Goal: Connect with others: Connect with others

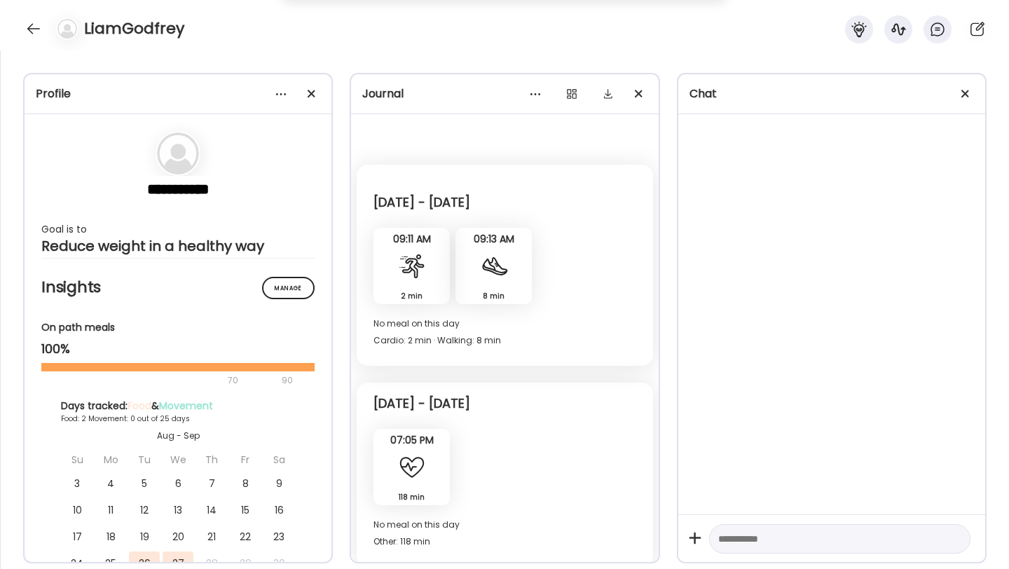
scroll to position [4147, 0]
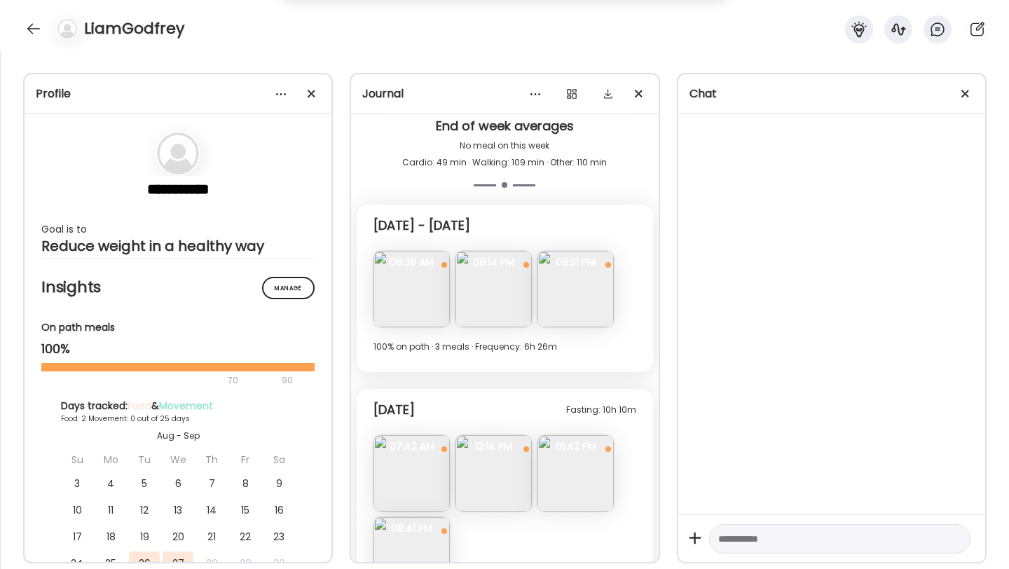
click at [34, 15] on div "LiamGodfrey" at bounding box center [504, 25] width 1009 height 50
click at [34, 25] on div at bounding box center [33, 29] width 22 height 22
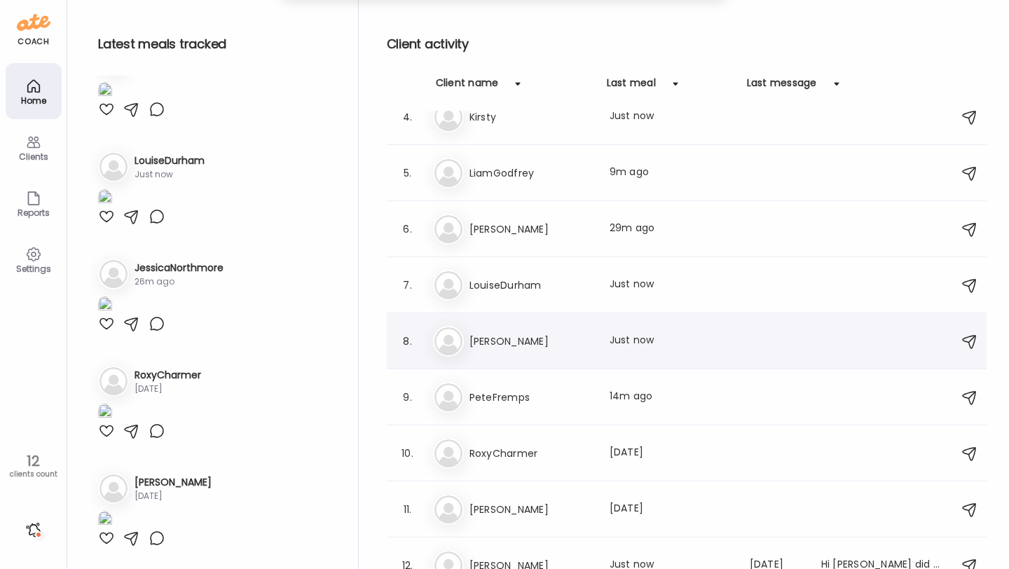
scroll to position [193, 0]
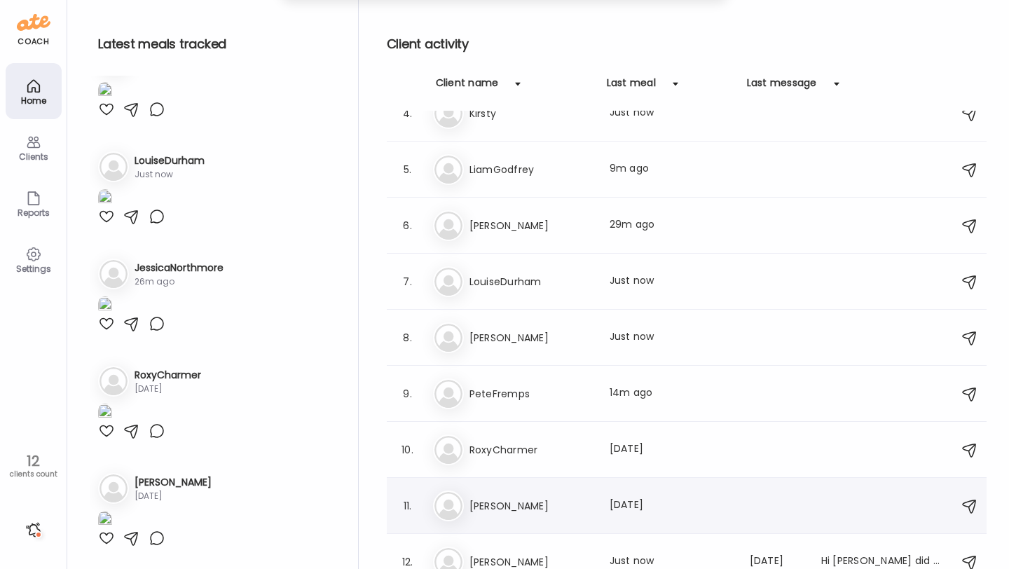
click at [505, 510] on h3 "[PERSON_NAME]" at bounding box center [531, 506] width 123 height 17
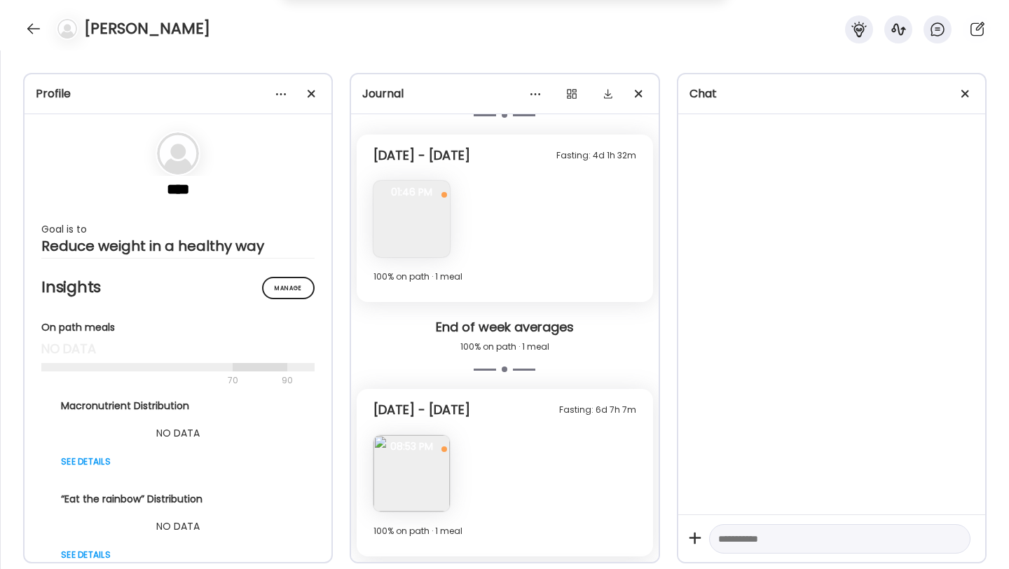
scroll to position [3664, 0]
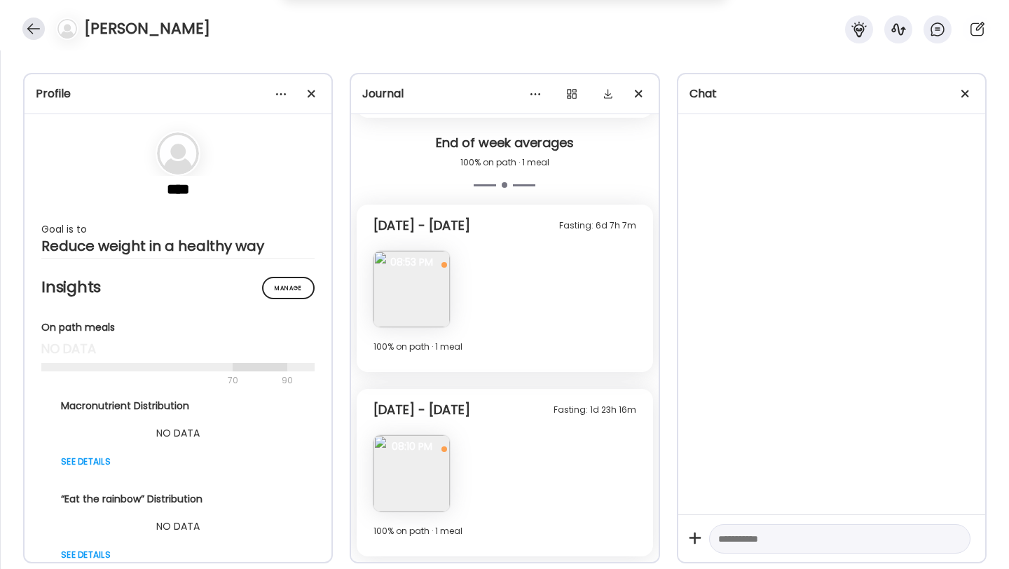
click at [36, 26] on div at bounding box center [33, 29] width 22 height 22
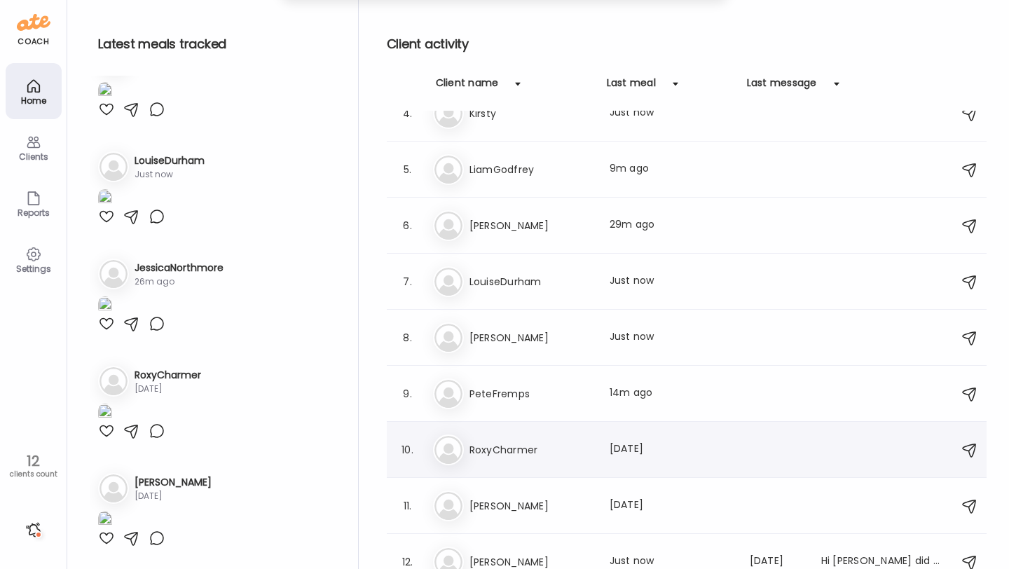
scroll to position [207, 0]
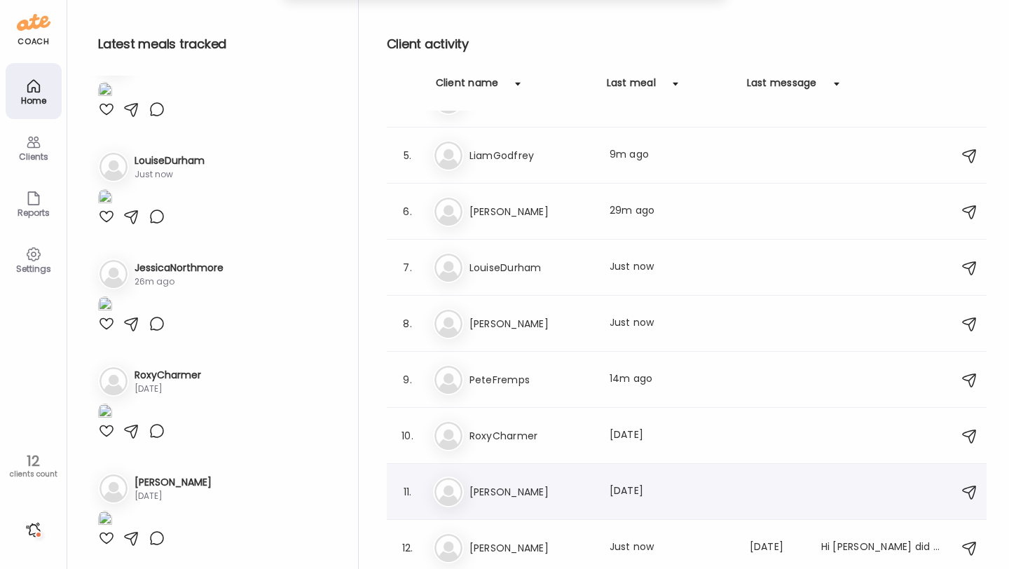
click at [493, 491] on h3 "[PERSON_NAME]" at bounding box center [531, 492] width 123 height 17
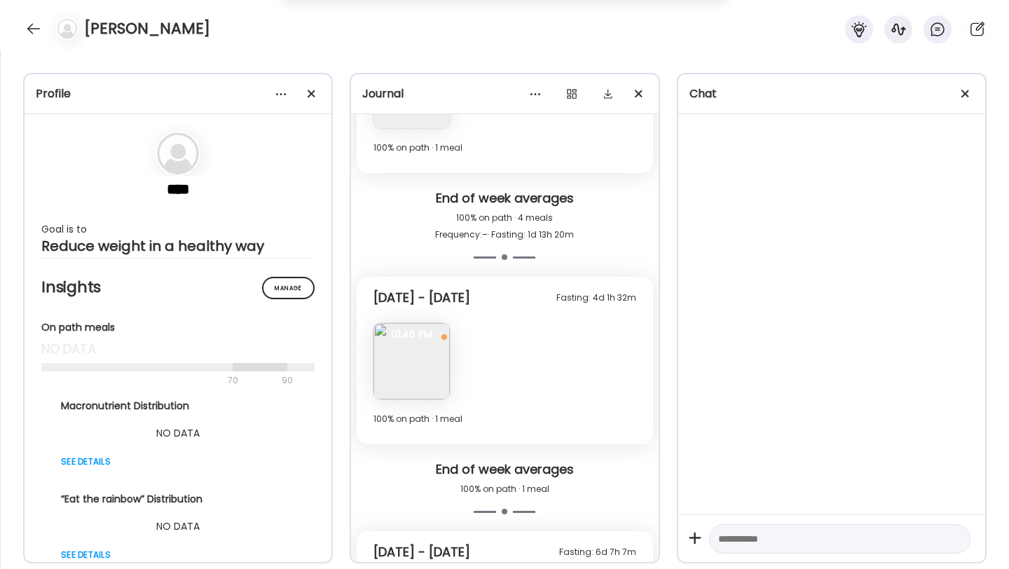
scroll to position [3080, 0]
click at [25, 31] on div at bounding box center [33, 29] width 22 height 22
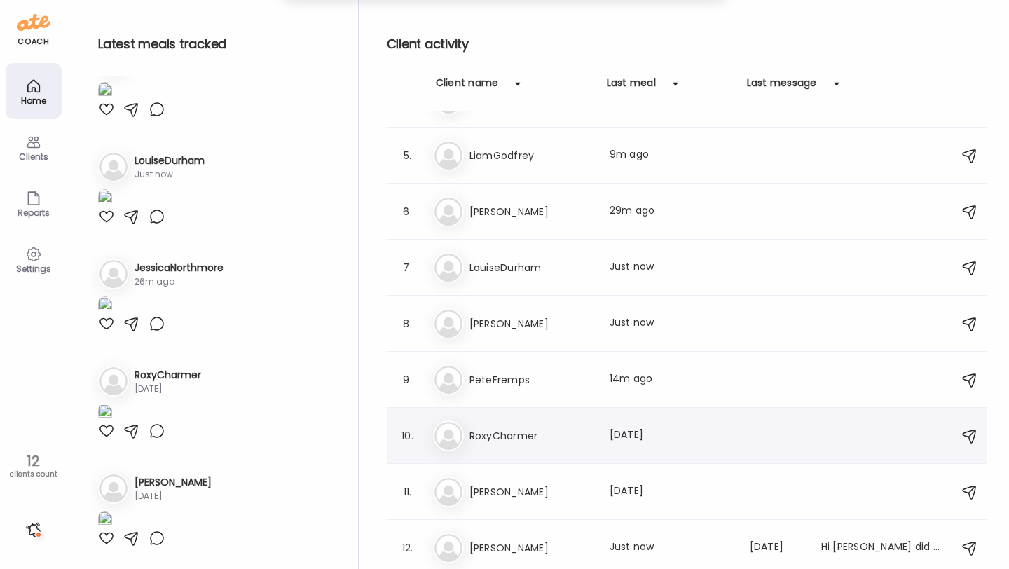
scroll to position [3024, 0]
click at [514, 540] on h3 "[PERSON_NAME]" at bounding box center [531, 548] width 123 height 17
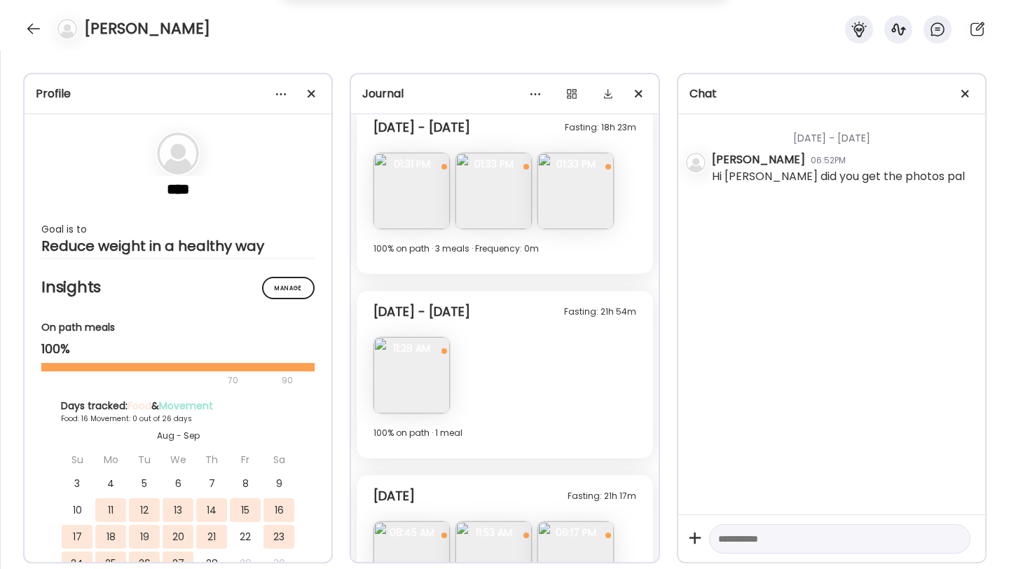
scroll to position [2732, 0]
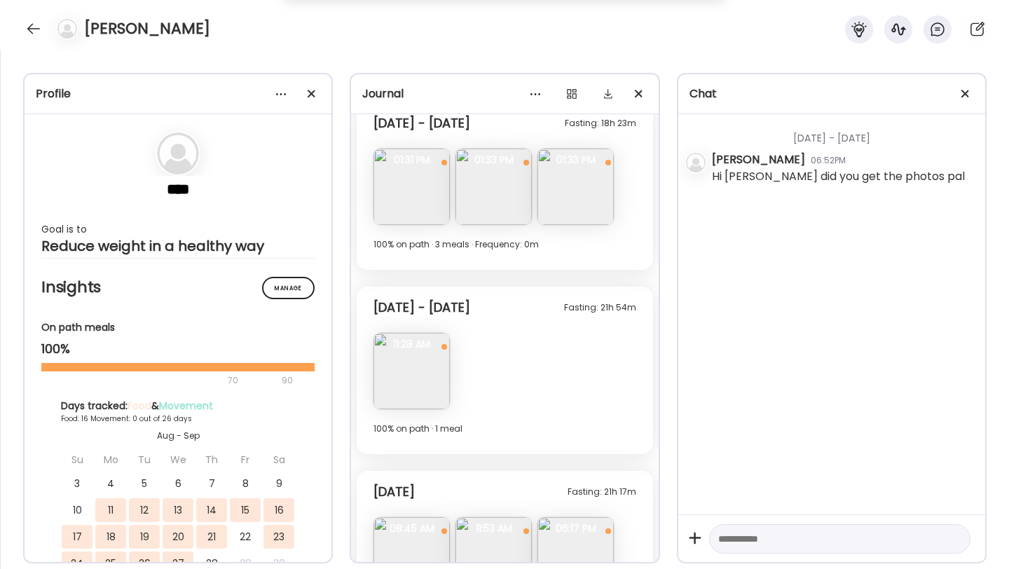
click at [418, 364] on img at bounding box center [412, 371] width 76 height 76
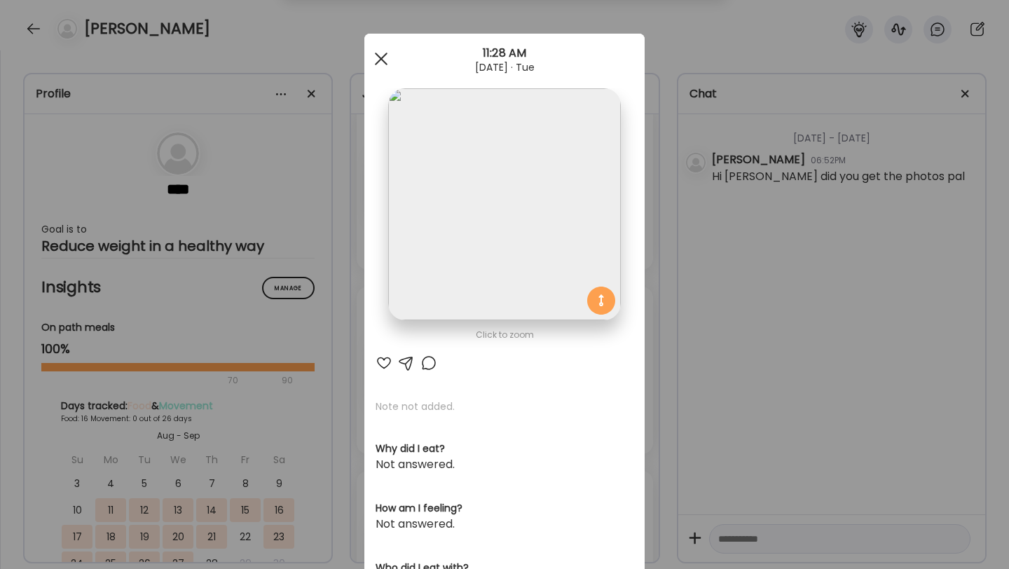
click at [375, 60] on div at bounding box center [381, 59] width 28 height 28
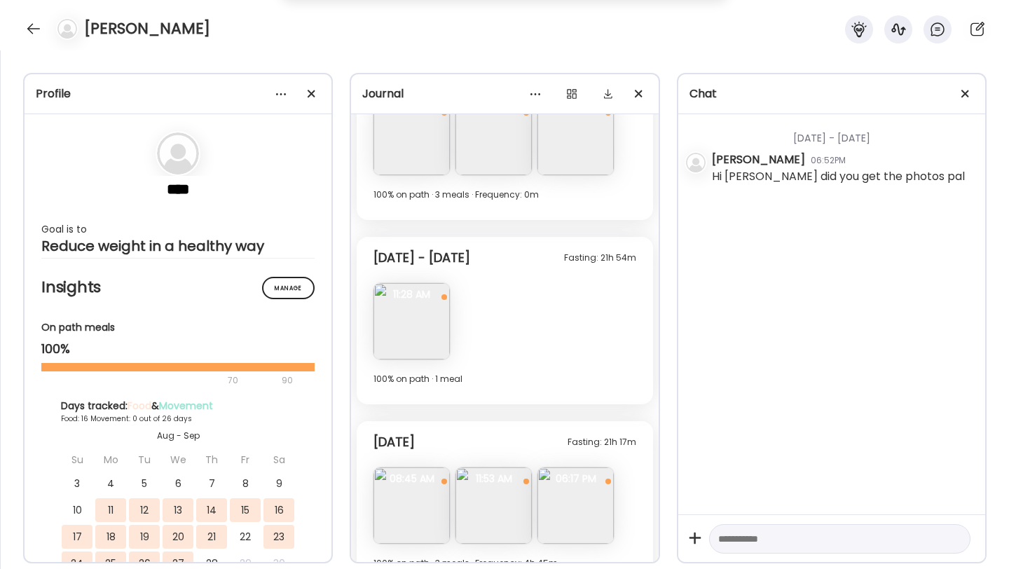
scroll to position [2814, 0]
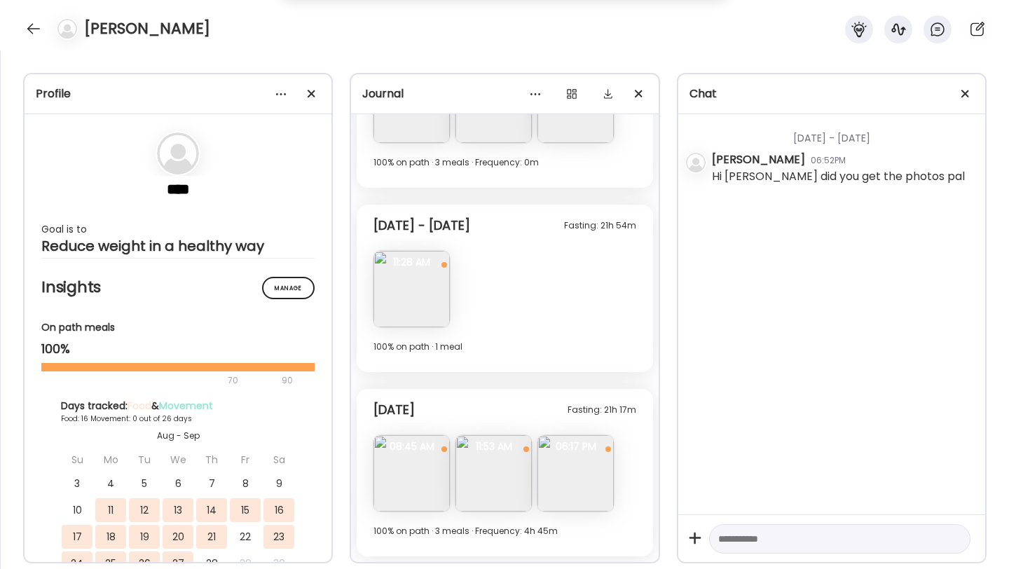
click at [395, 482] on img at bounding box center [412, 473] width 76 height 76
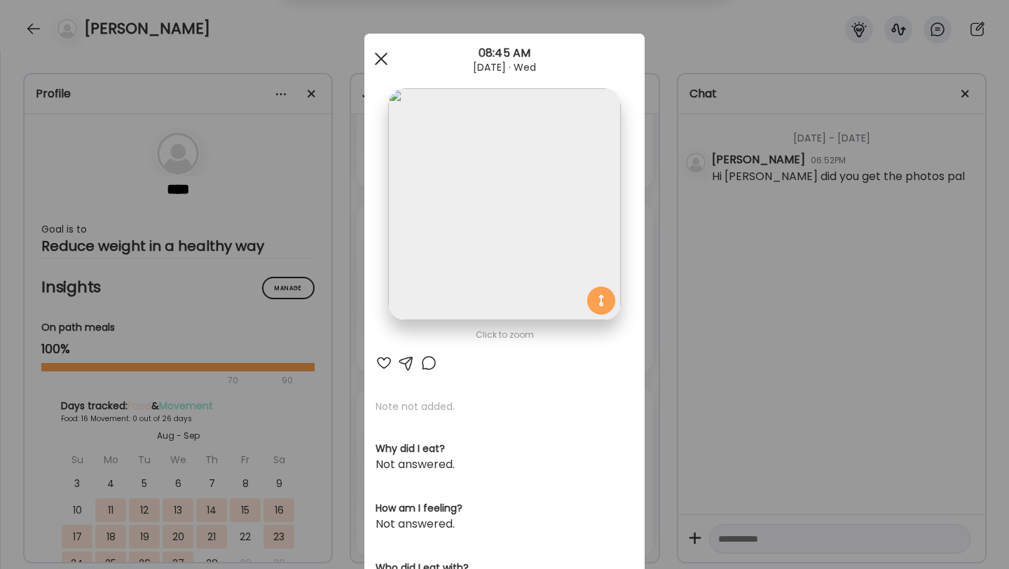
click at [373, 59] on div at bounding box center [381, 59] width 28 height 28
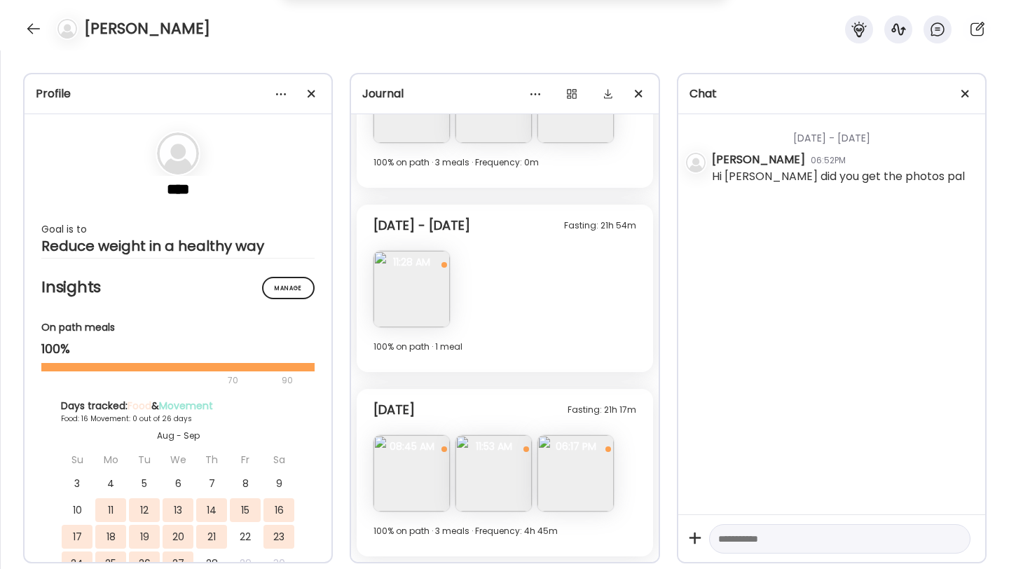
click at [482, 484] on img at bounding box center [494, 473] width 76 height 76
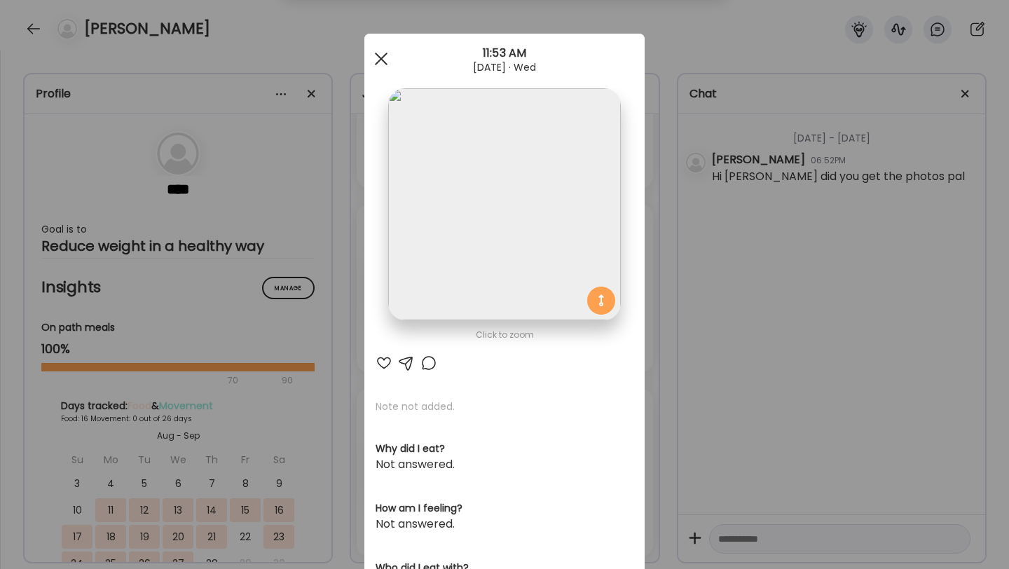
click at [386, 60] on div at bounding box center [381, 59] width 28 height 28
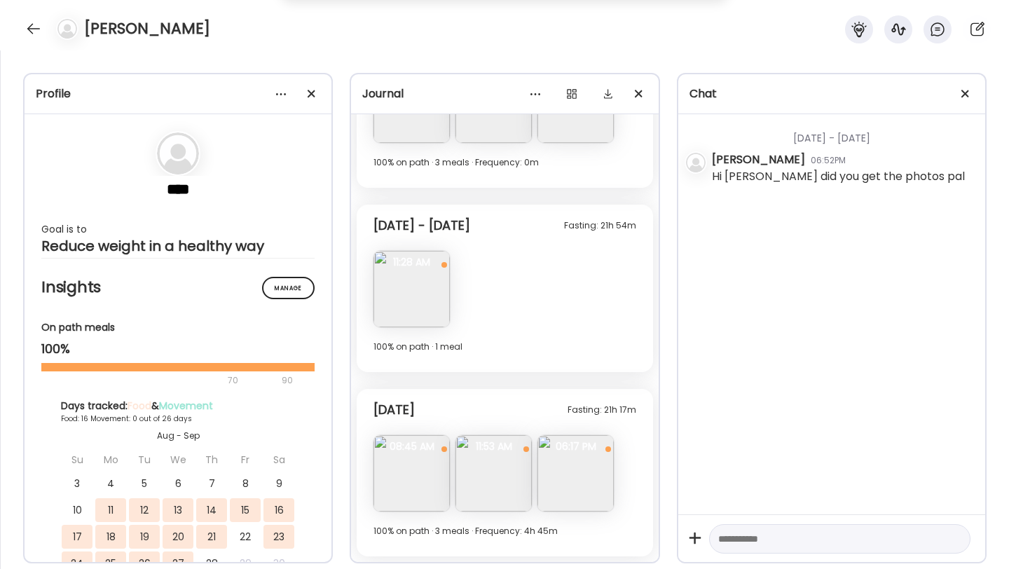
click at [502, 455] on img at bounding box center [494, 473] width 76 height 76
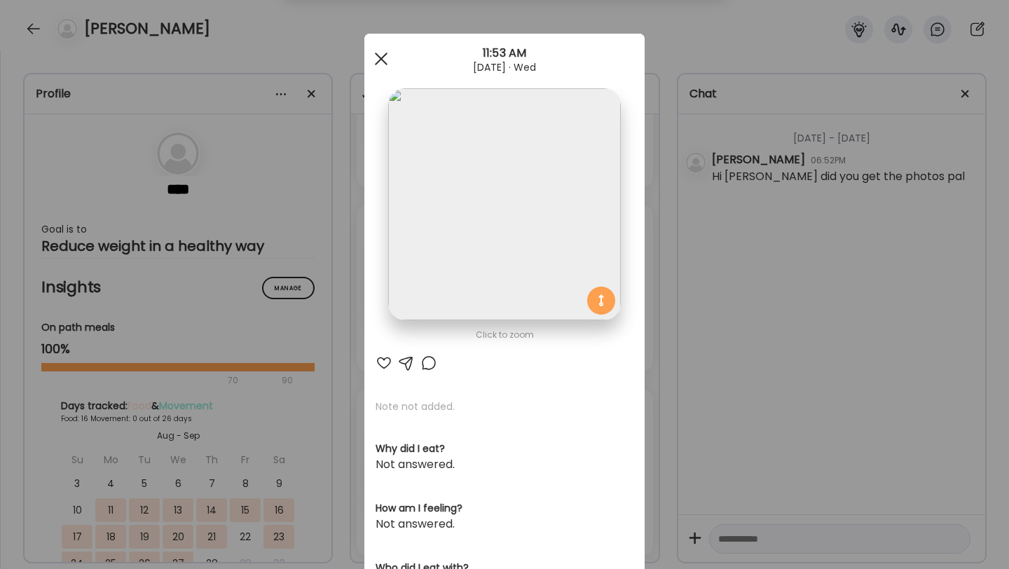
click at [384, 60] on div at bounding box center [381, 59] width 28 height 28
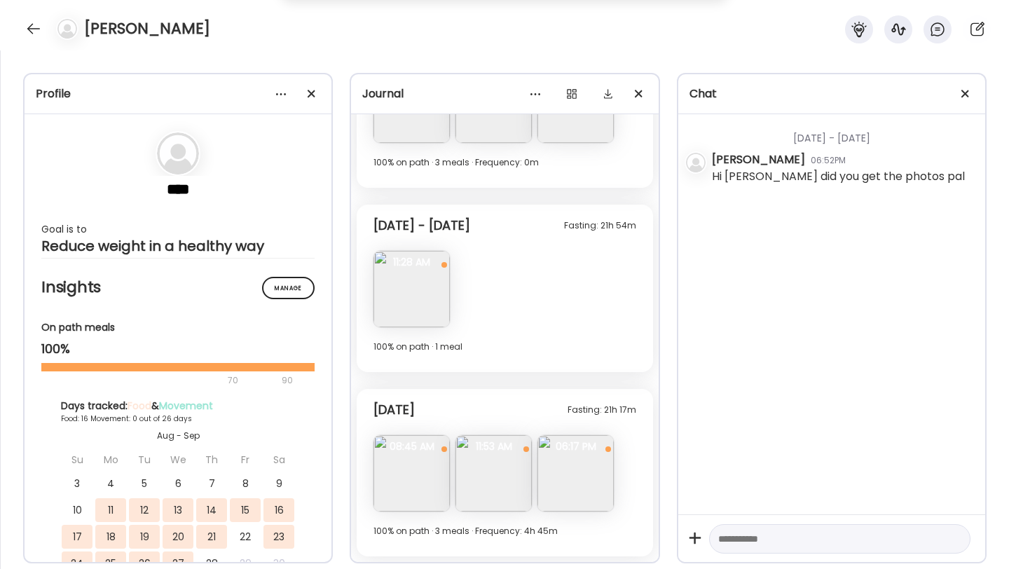
click at [573, 503] on img at bounding box center [576, 473] width 76 height 76
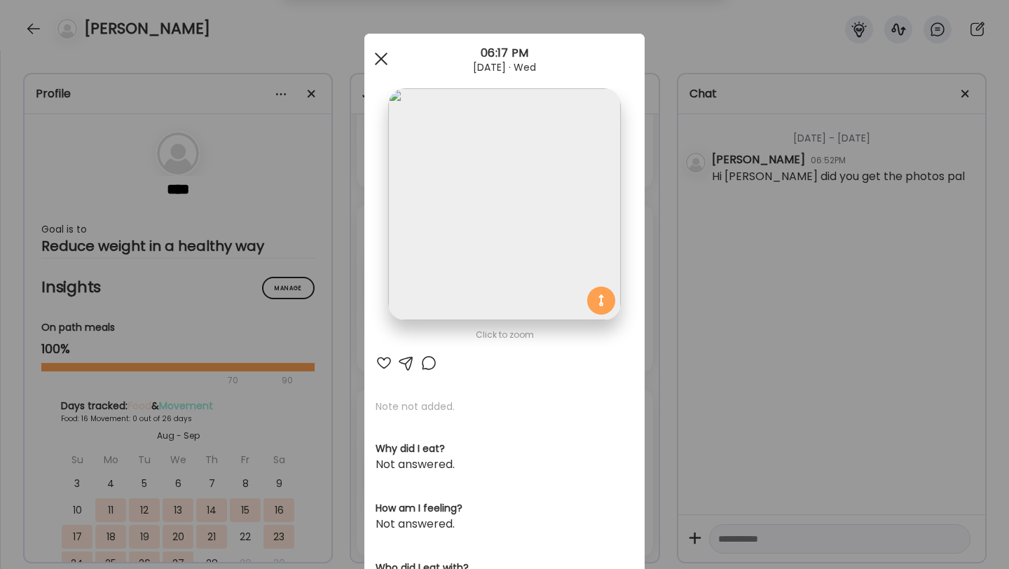
click at [379, 54] on div at bounding box center [381, 59] width 28 height 28
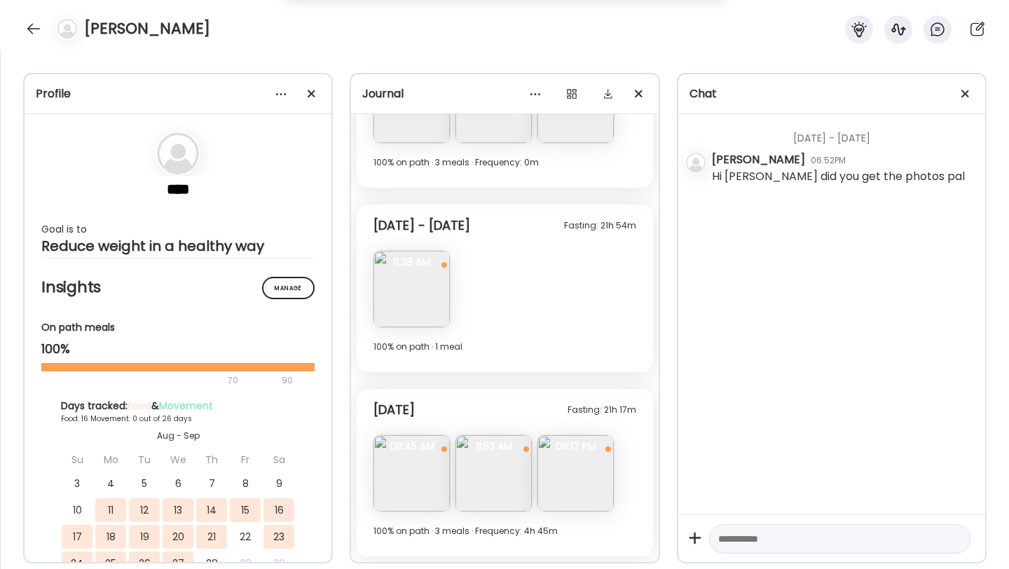
click at [485, 471] on img at bounding box center [494, 473] width 76 height 76
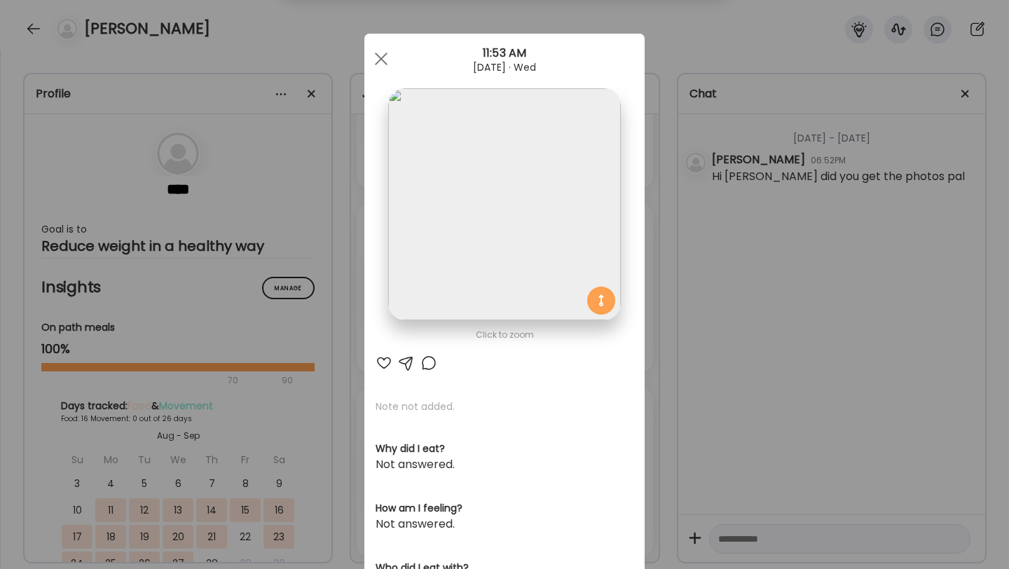
click at [505, 240] on img at bounding box center [504, 204] width 232 height 232
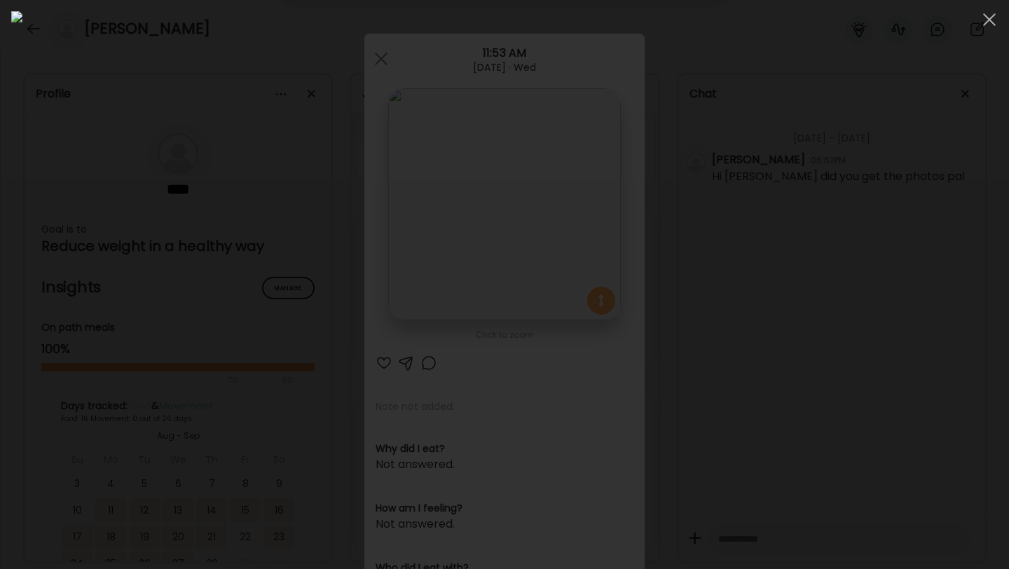
click at [475, 367] on img at bounding box center [504, 284] width 987 height 547
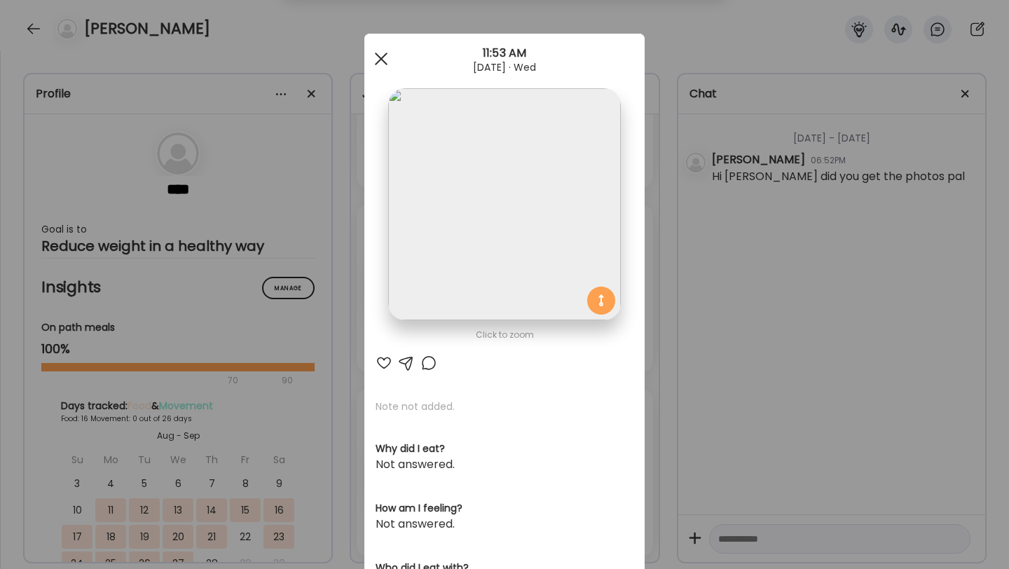
click at [384, 51] on div at bounding box center [381, 59] width 28 height 28
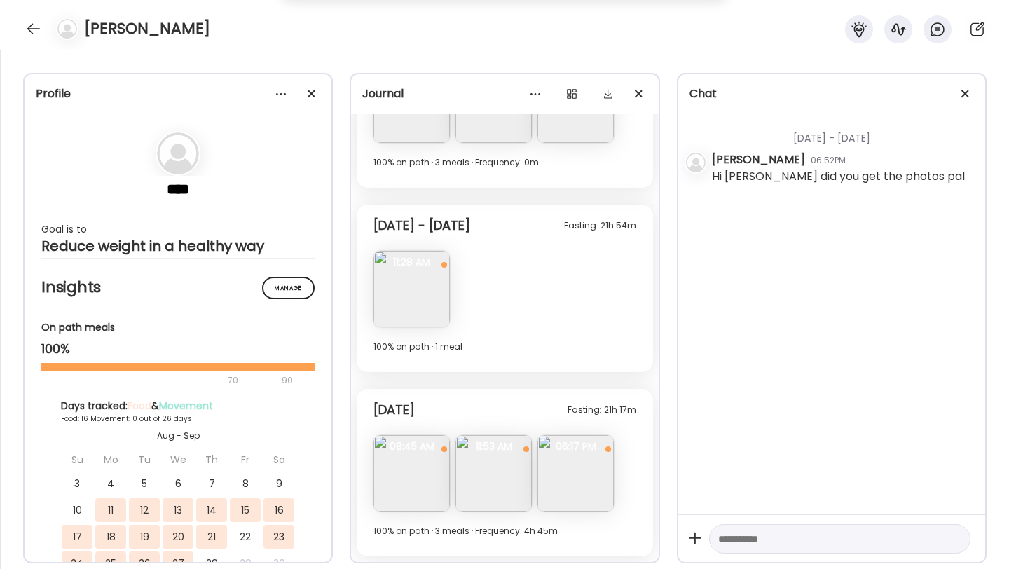
click at [424, 490] on img at bounding box center [412, 473] width 76 height 76
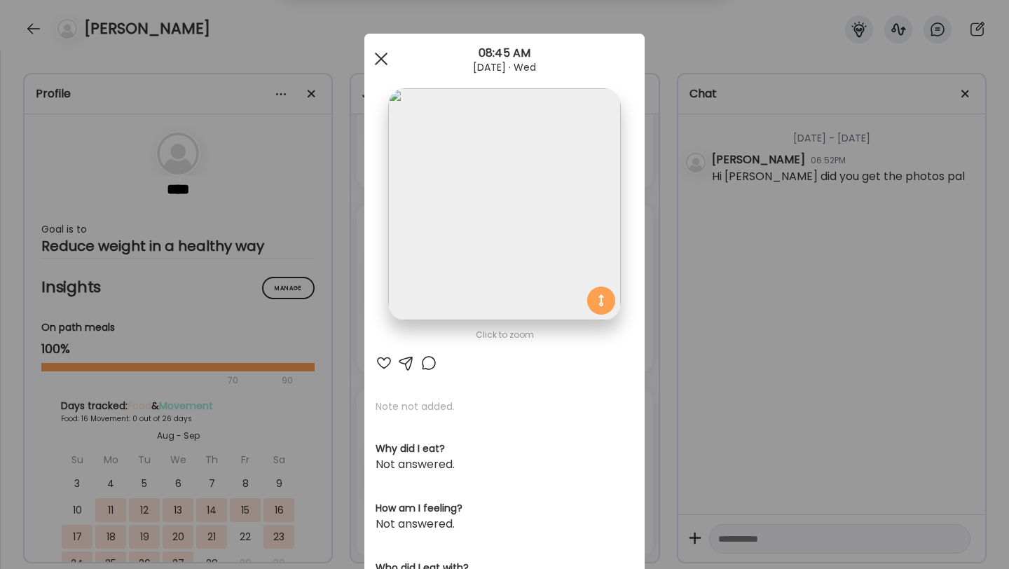
click at [389, 65] on div at bounding box center [381, 59] width 28 height 28
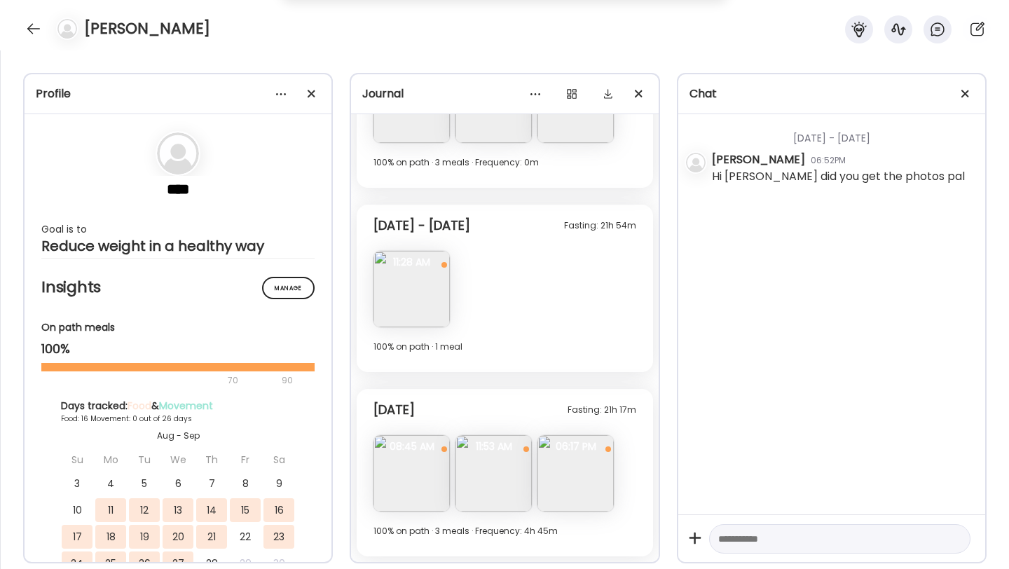
click at [492, 471] on img at bounding box center [494, 473] width 76 height 76
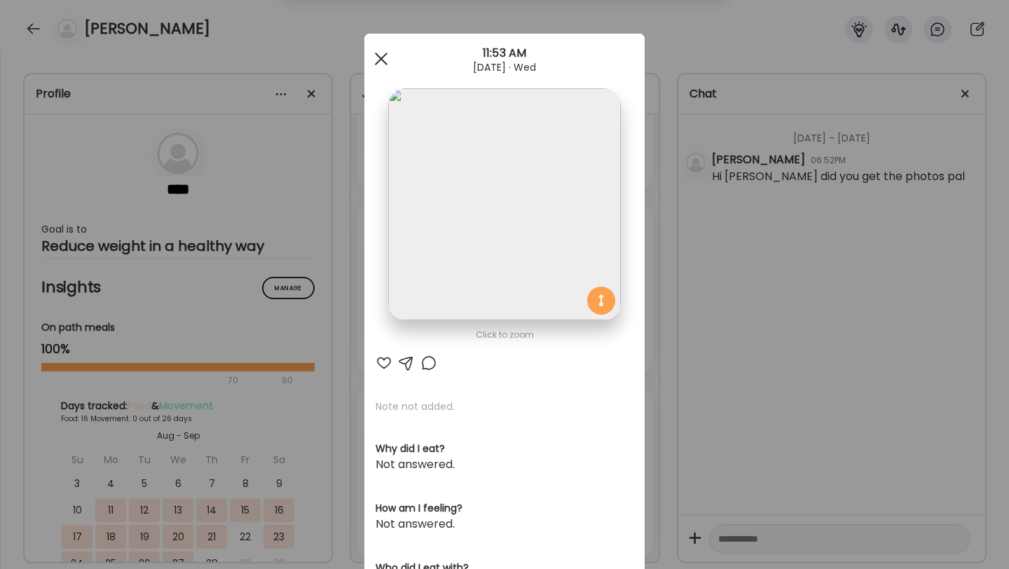
click at [386, 53] on span at bounding box center [381, 59] width 13 height 13
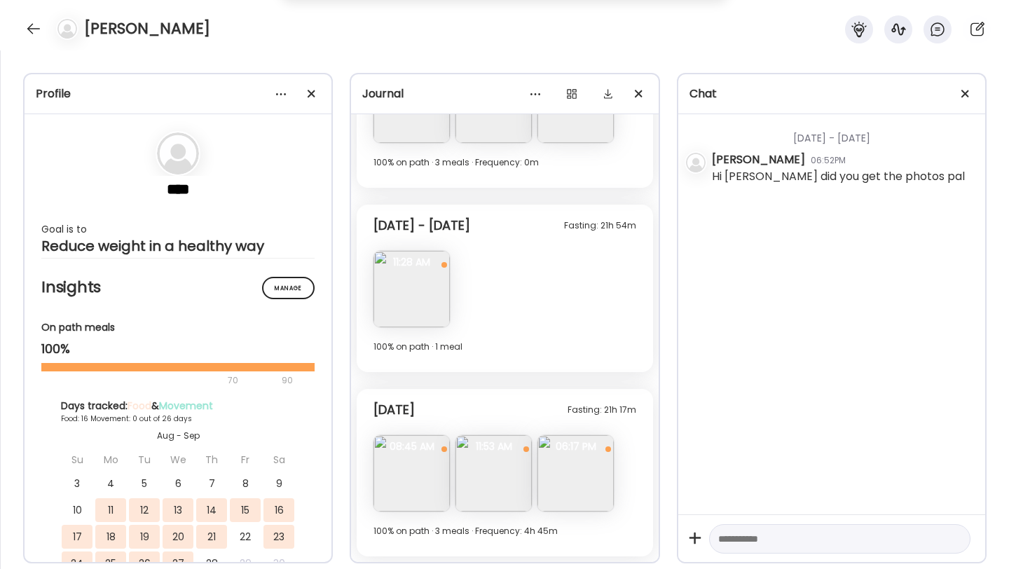
click at [588, 467] on img at bounding box center [576, 473] width 76 height 76
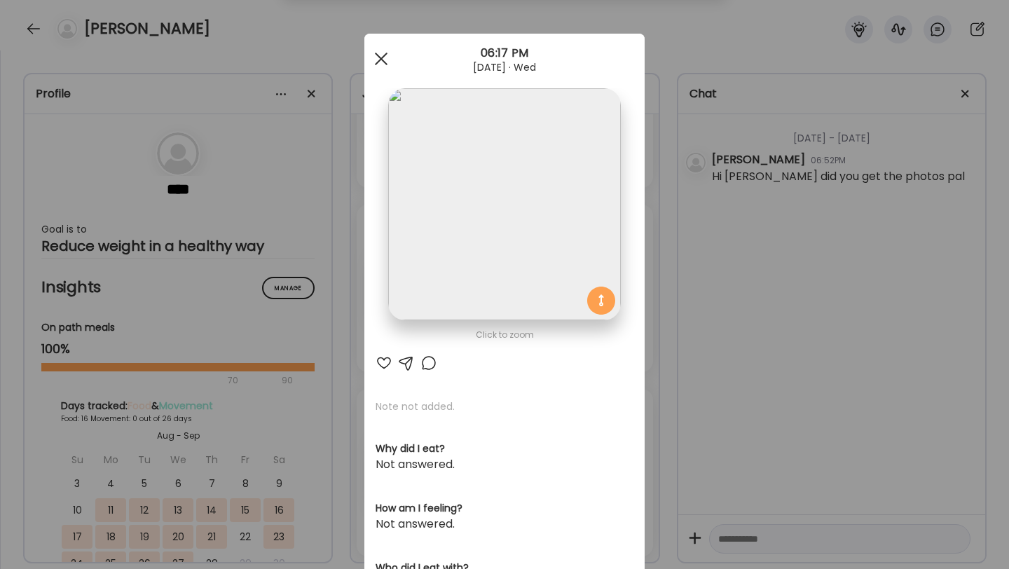
click at [393, 60] on div at bounding box center [381, 59] width 28 height 28
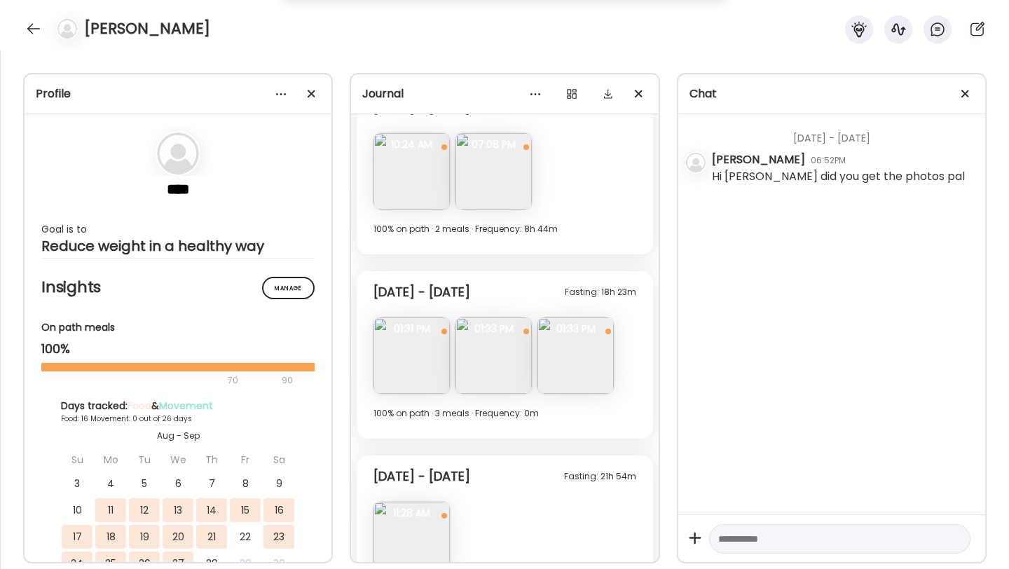
scroll to position [2560, 0]
click at [395, 332] on span "01:31 PM" at bounding box center [412, 331] width 76 height 13
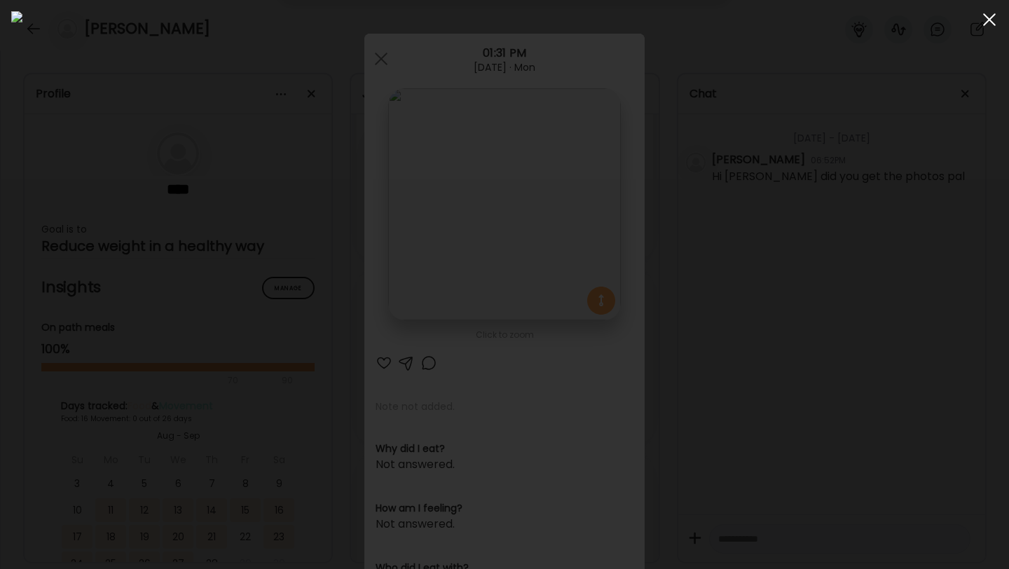
click at [992, 15] on span at bounding box center [990, 19] width 13 height 13
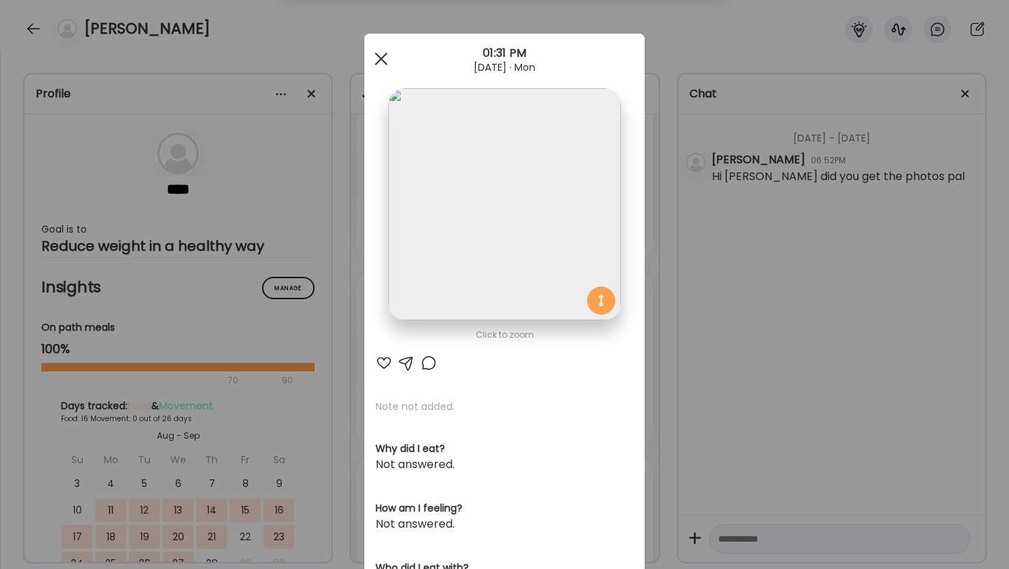
click at [381, 64] on div at bounding box center [381, 59] width 28 height 28
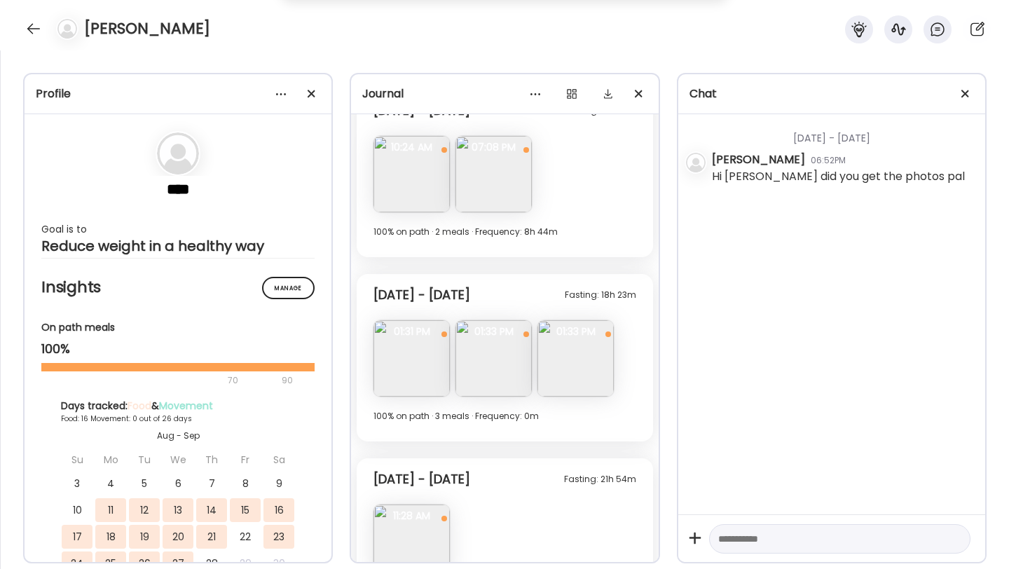
click at [489, 355] on img at bounding box center [494, 358] width 76 height 76
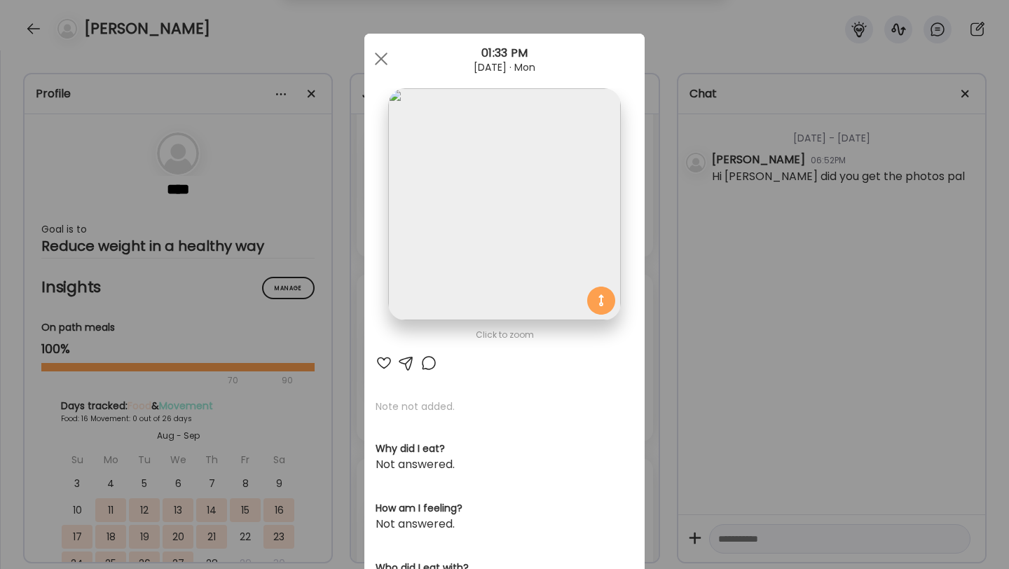
click at [504, 239] on img at bounding box center [504, 204] width 232 height 232
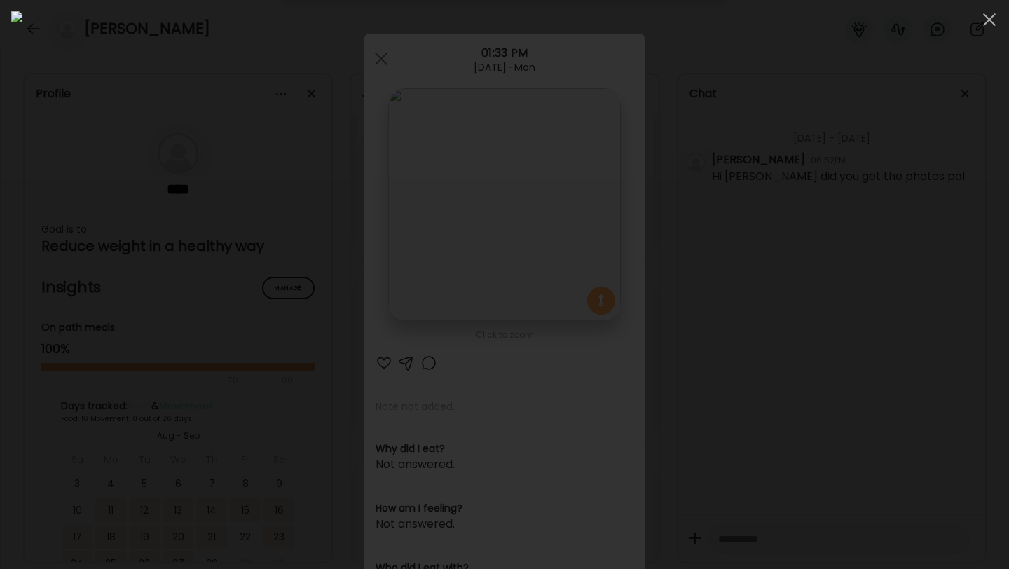
click at [585, 215] on img at bounding box center [504, 284] width 987 height 547
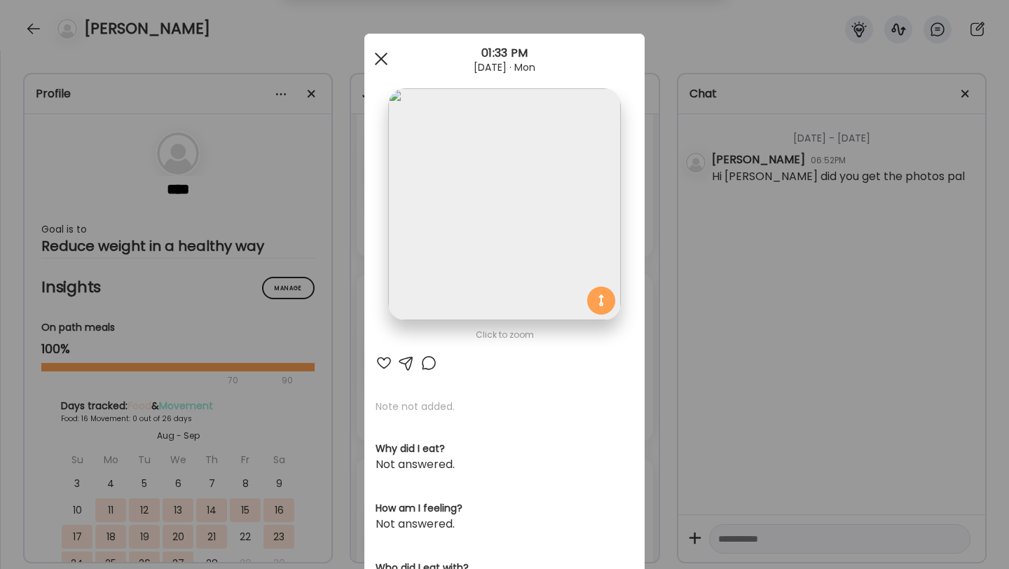
click at [384, 60] on div at bounding box center [381, 59] width 28 height 28
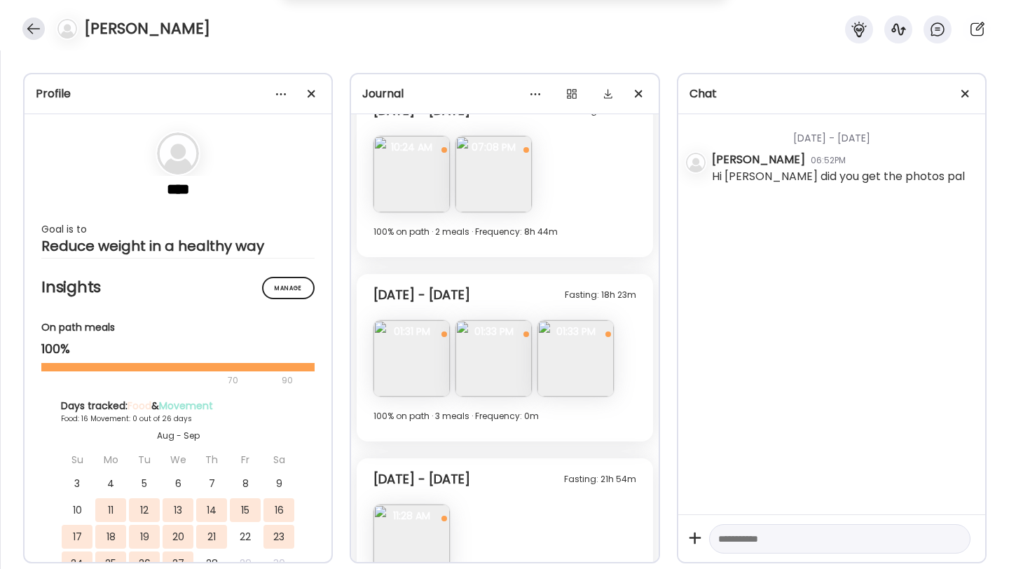
click at [32, 29] on div at bounding box center [33, 29] width 22 height 22
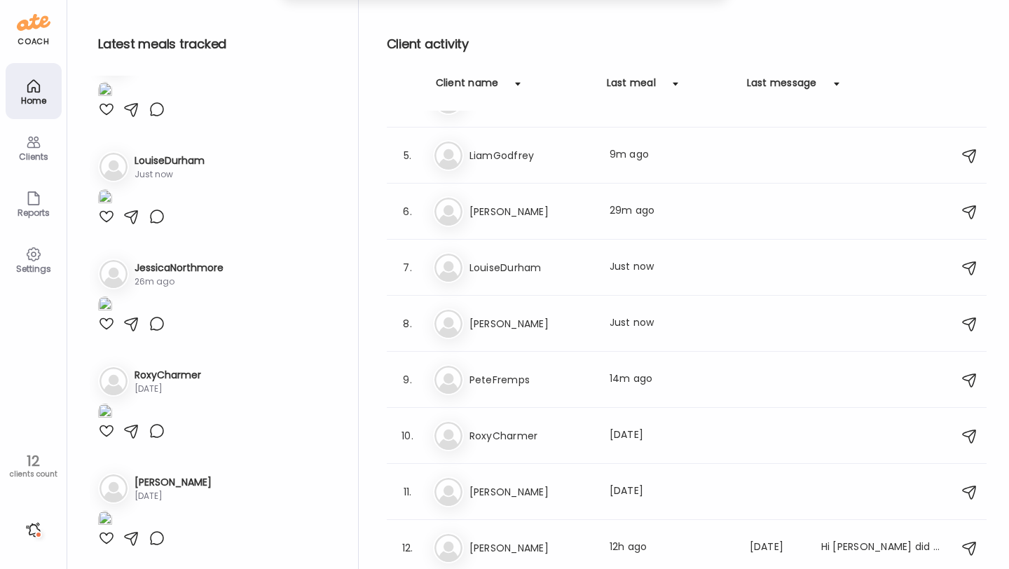
scroll to position [3024, 0]
click at [547, 332] on div "Na [PERSON_NAME] Last meal: Just now" at bounding box center [689, 323] width 512 height 31
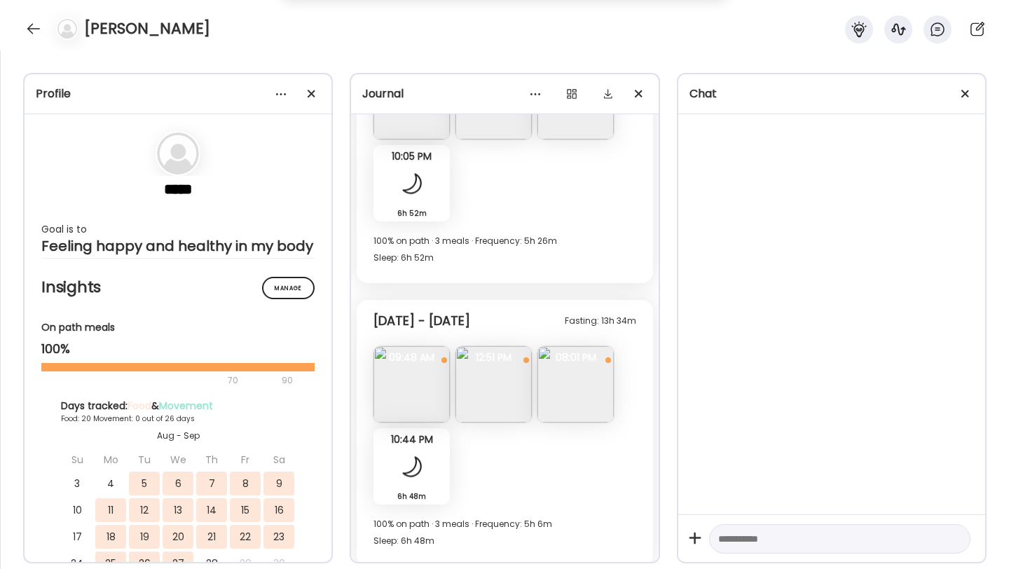
scroll to position [5254, 0]
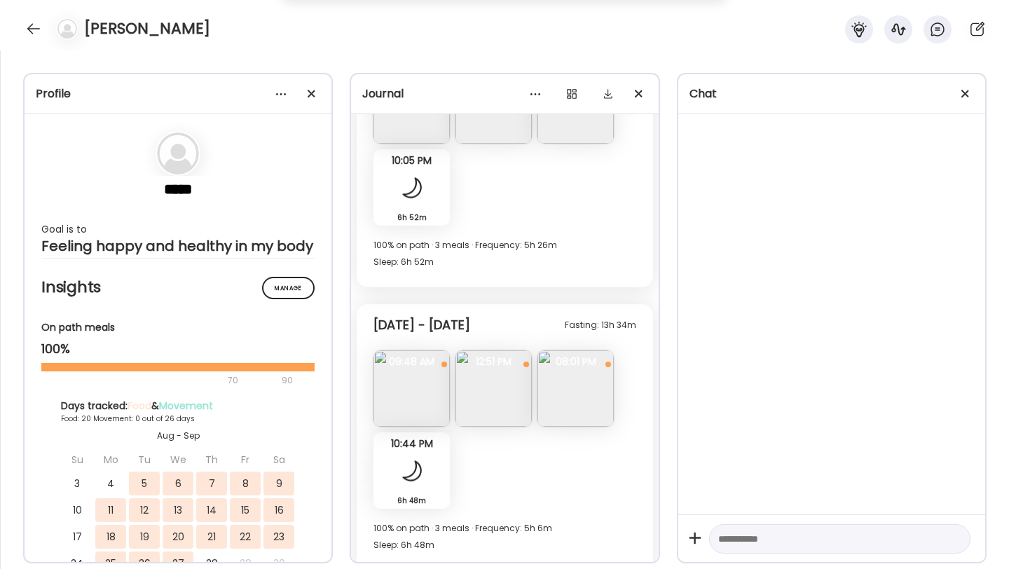
click at [580, 409] on img at bounding box center [576, 389] width 76 height 76
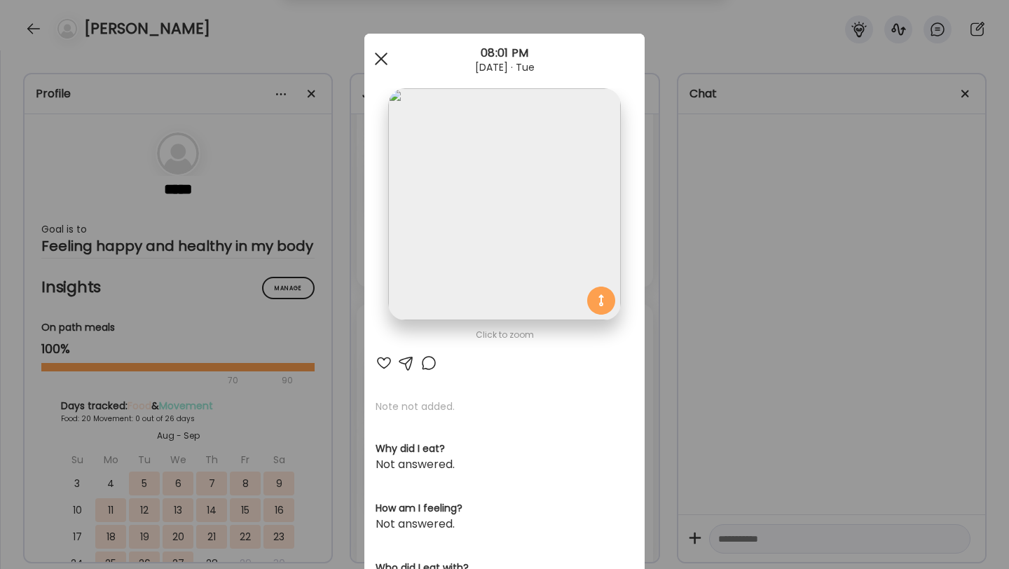
click at [380, 60] on span at bounding box center [381, 59] width 13 height 13
